Goal: Transaction & Acquisition: Purchase product/service

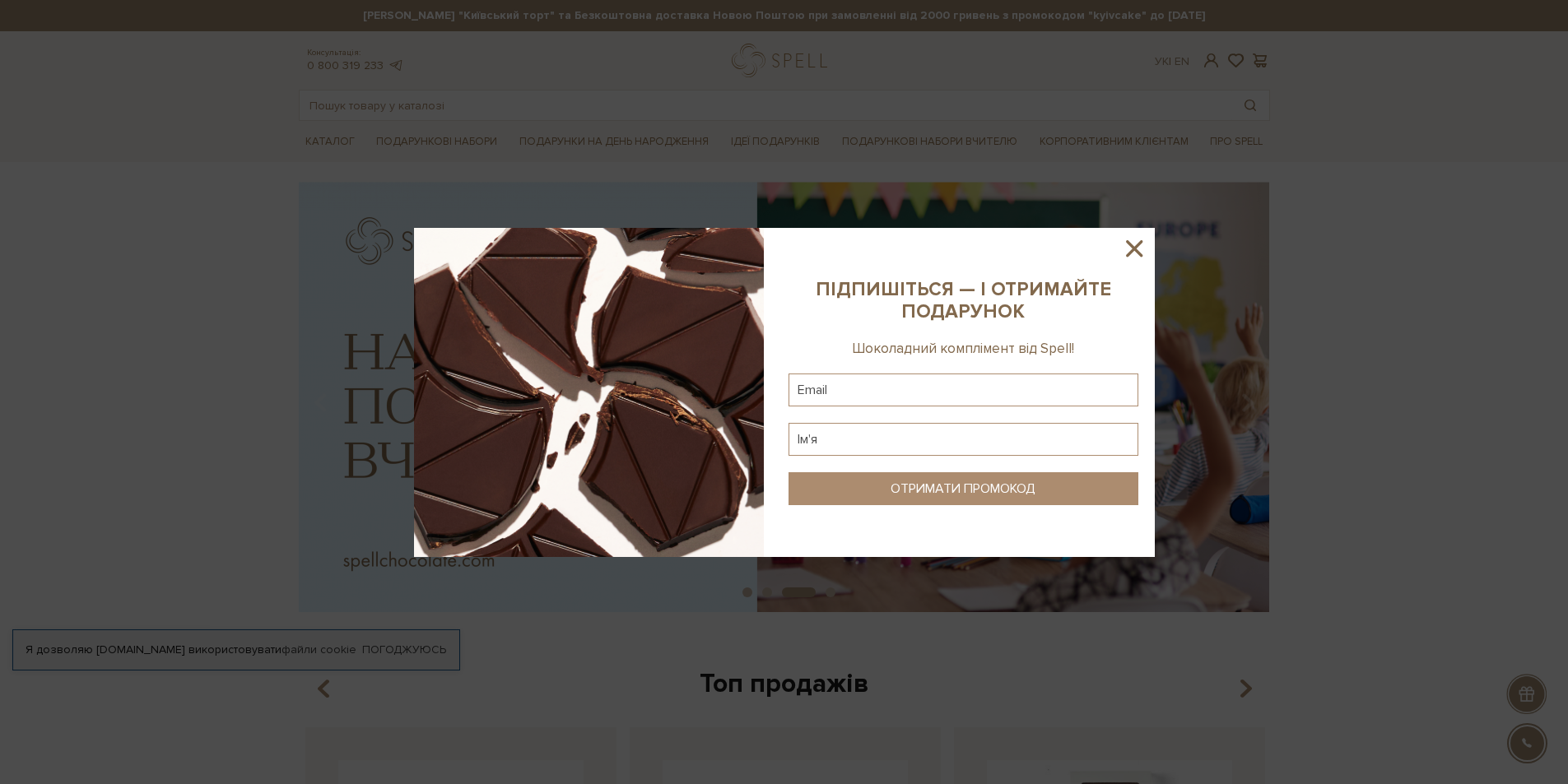
click at [1139, 243] on icon at bounding box center [1133, 248] width 17 height 17
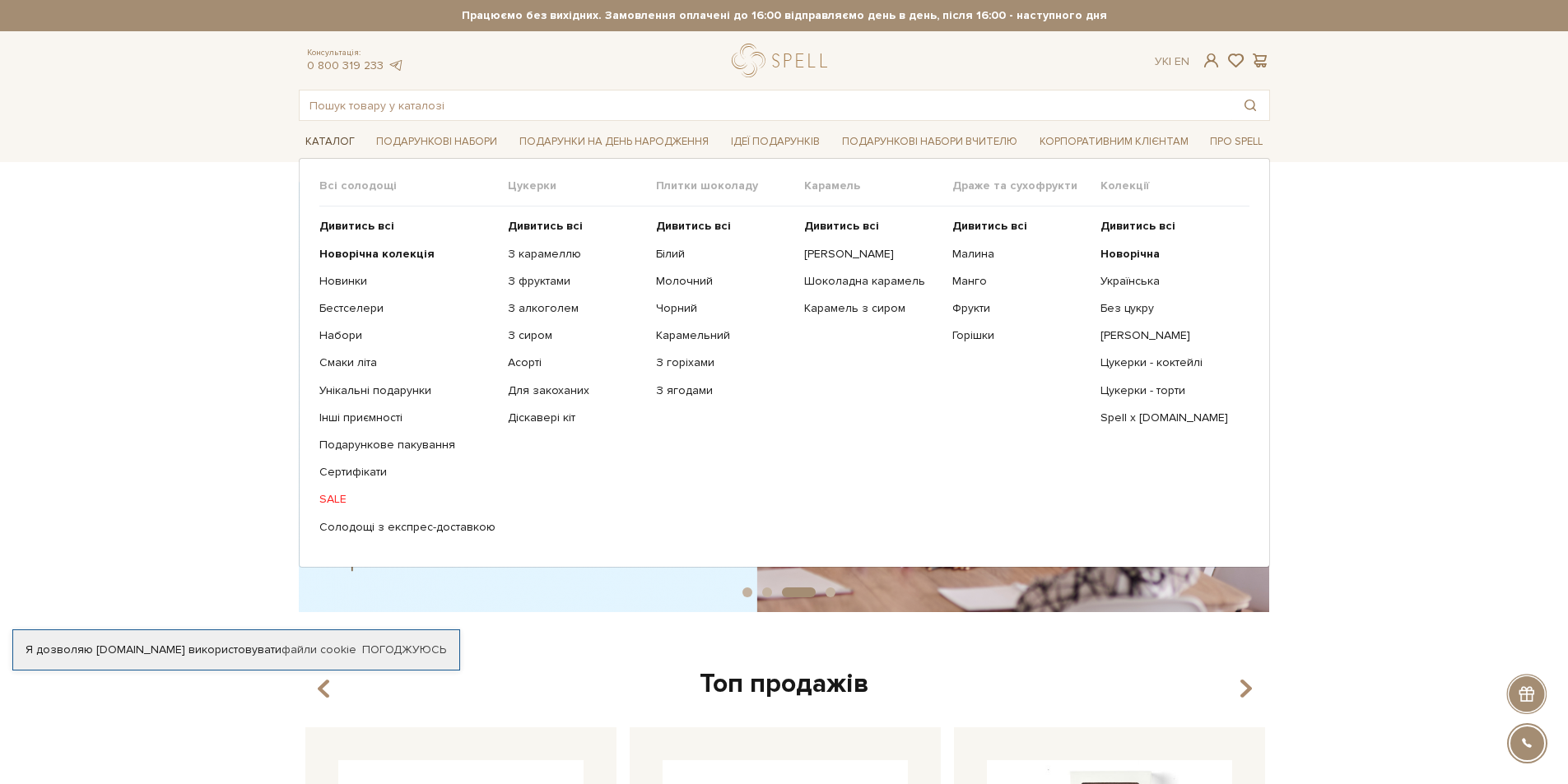
click at [339, 141] on link "Каталог" at bounding box center [330, 142] width 62 height 25
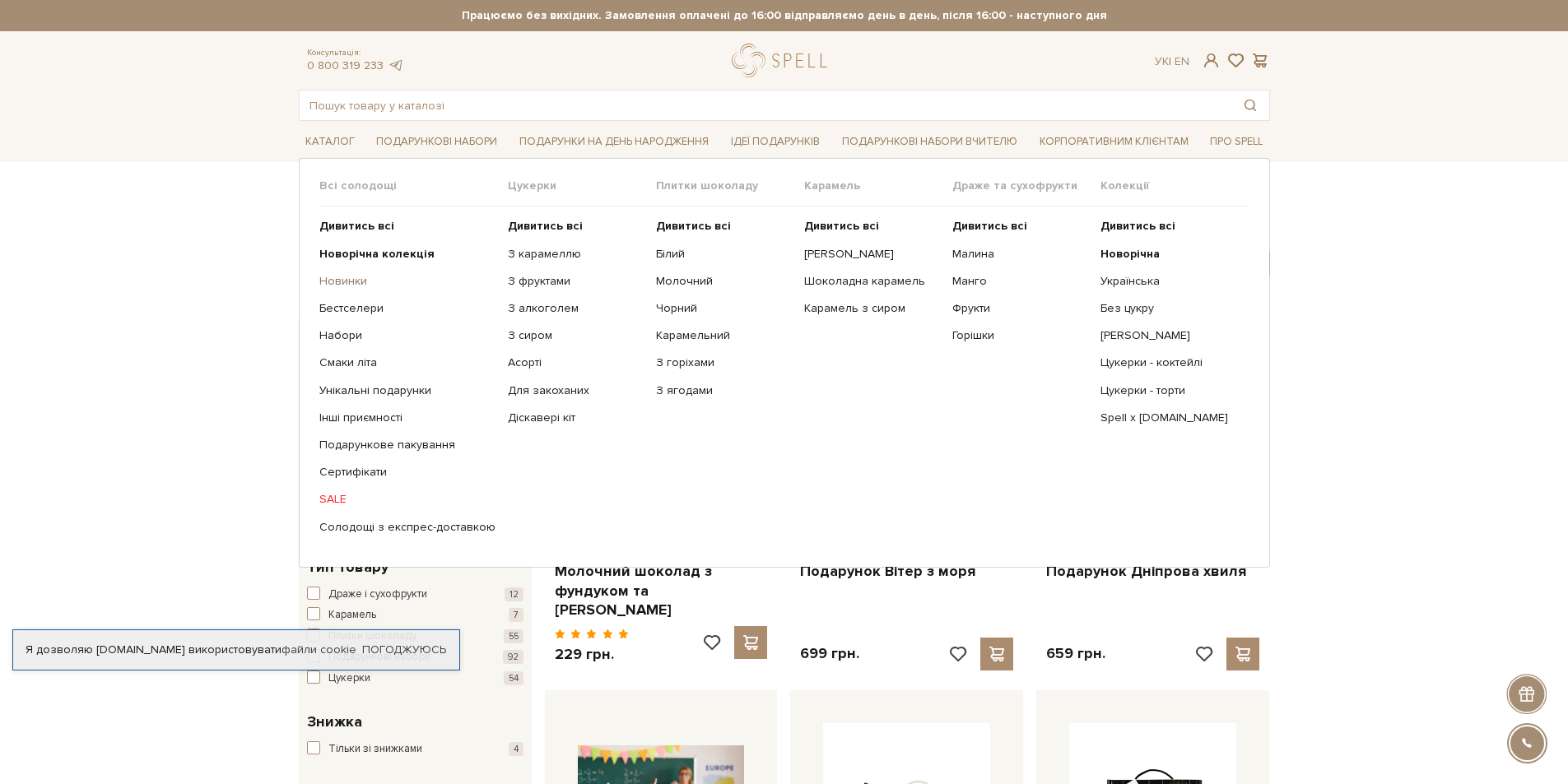
click at [334, 279] on link "Новинки" at bounding box center [406, 281] width 176 height 15
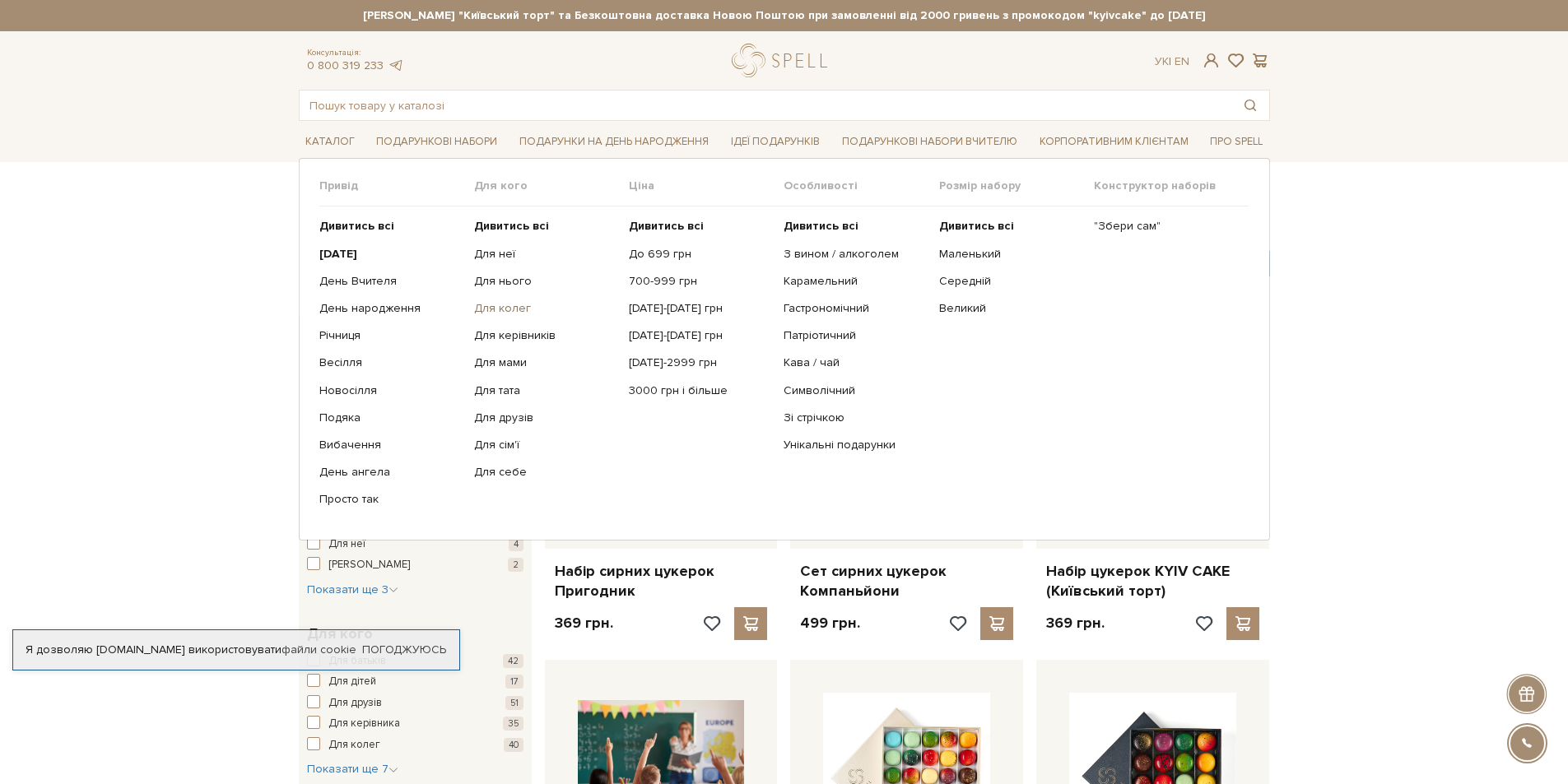
click at [496, 305] on link "Для колег" at bounding box center [545, 308] width 142 height 15
